Goal: Information Seeking & Learning: Find specific page/section

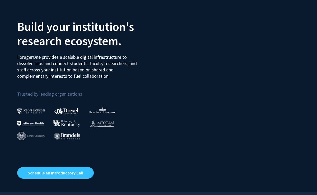
scroll to position [24, 0]
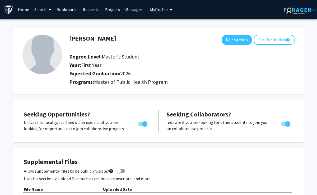
click at [43, 10] on link "Search" at bounding box center [43, 9] width 22 height 18
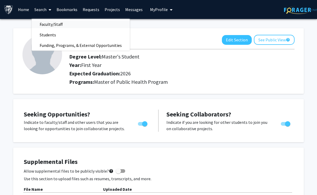
click at [82, 25] on link "Faculty/Staff" at bounding box center [81, 24] width 98 height 8
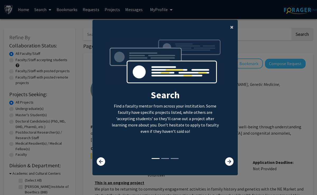
click at [232, 27] on span "×" at bounding box center [231, 27] width 3 height 8
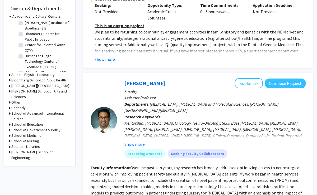
scroll to position [159, 0]
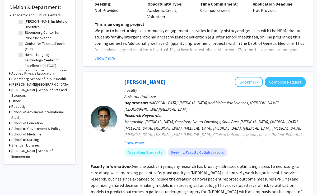
click at [35, 132] on h3 "School of Medicine" at bounding box center [26, 135] width 30 height 6
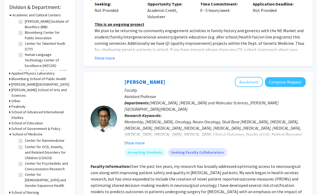
scroll to position [198, 0]
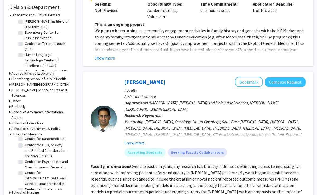
click at [50, 170] on label "Center for Transgender and Gender Expansive Health" at bounding box center [47, 178] width 44 height 17
click at [28, 170] on input "Center for Transgender and Gender Expansive Health" at bounding box center [26, 171] width 3 height 3
checkbox input "true"
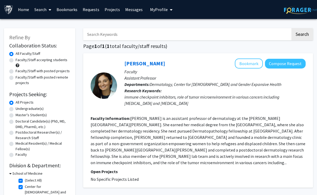
scroll to position [51, 0]
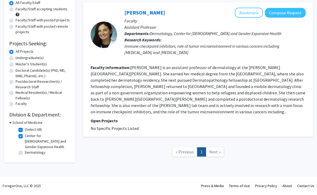
click at [12, 123] on h3 "School of Medicine" at bounding box center [27, 123] width 30 height 6
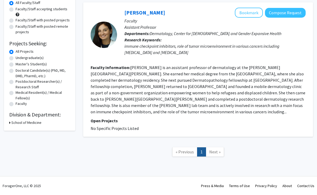
click at [12, 123] on h3 "School of Medicine" at bounding box center [26, 123] width 30 height 6
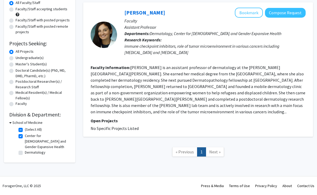
click at [25, 130] on label "(Select All)" at bounding box center [33, 130] width 17 height 6
click at [25, 130] on input "(Select All)" at bounding box center [26, 128] width 3 height 3
checkbox input "false"
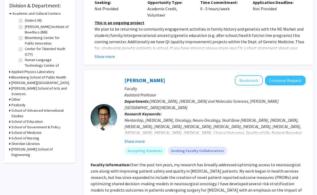
scroll to position [162, 0]
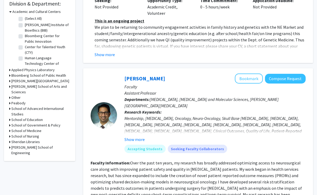
click at [10, 128] on icon at bounding box center [9, 131] width 1 height 6
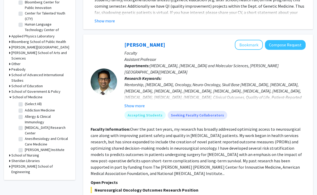
scroll to position [199, 0]
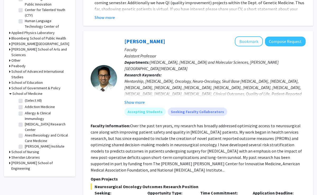
click at [10, 126] on div "School of Medicine (Select All) (Select All) Addiction Medicine Addiction Medic…" at bounding box center [39, 120] width 61 height 58
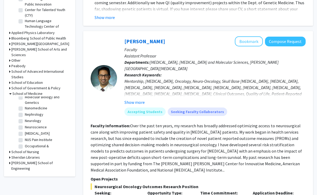
scroll to position [513, 0]
click at [25, 155] on label "Oncology" at bounding box center [32, 158] width 15 height 6
click at [25, 155] on input "Oncology" at bounding box center [26, 156] width 3 height 3
checkbox input "true"
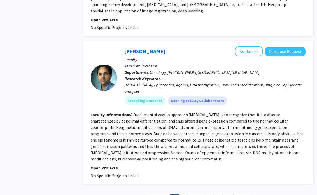
scroll to position [1237, 0]
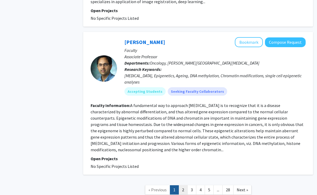
click at [181, 186] on link "2" at bounding box center [183, 190] width 9 height 9
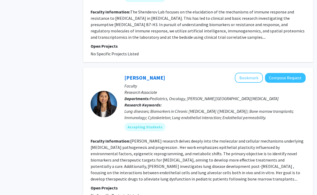
scroll to position [1300, 0]
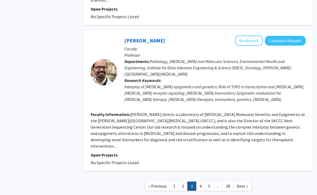
scroll to position [1030, 0]
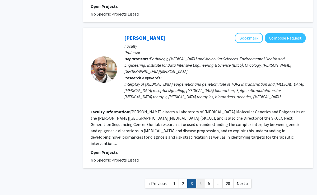
click at [199, 179] on link "4" at bounding box center [200, 183] width 9 height 9
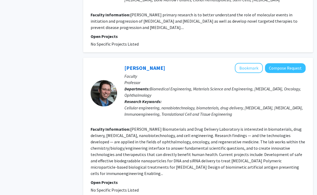
scroll to position [1231, 0]
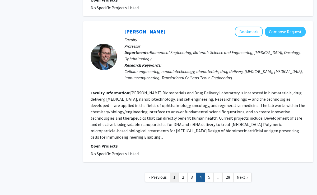
click at [174, 173] on link "1" at bounding box center [174, 177] width 9 height 9
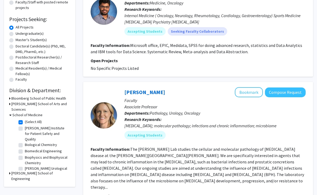
scroll to position [74, 0]
